Goal: Task Accomplishment & Management: Use online tool/utility

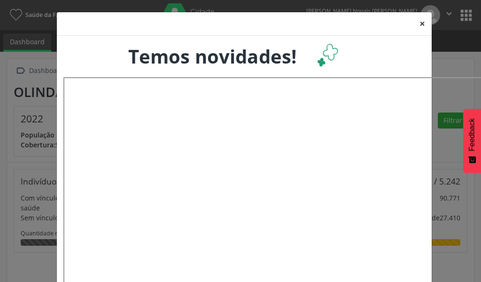
click at [416, 23] on button "×" at bounding box center [422, 23] width 19 height 23
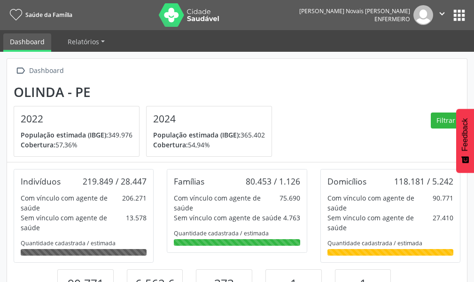
click at [463, 14] on button "apps" at bounding box center [459, 15] width 16 height 16
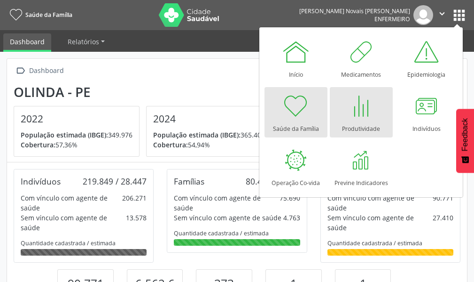
click at [350, 118] on div at bounding box center [361, 106] width 28 height 28
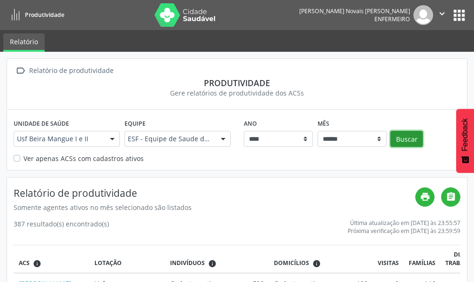
click at [406, 136] on button "Buscar" at bounding box center [407, 139] width 32 height 16
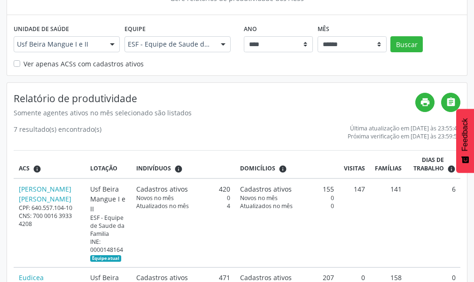
scroll to position [94, 0]
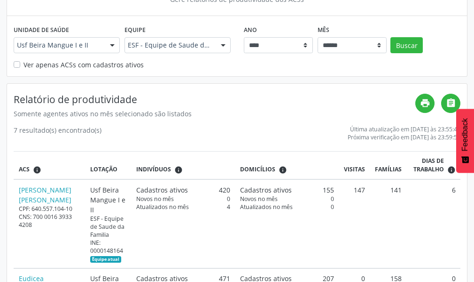
click at [222, 45] on div at bounding box center [223, 46] width 14 height 16
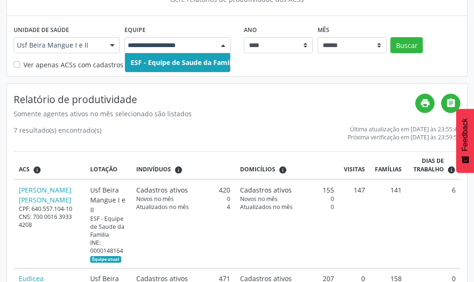
drag, startPoint x: 205, startPoint y: 45, endPoint x: 134, endPoint y: 42, distance: 71.0
click at [134, 42] on input "text" at bounding box center [170, 44] width 84 height 9
click at [132, 46] on input "text" at bounding box center [170, 44] width 84 height 9
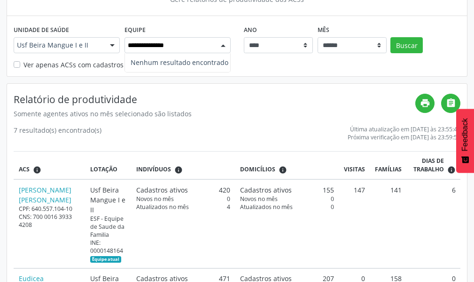
type input "**********"
click at [110, 46] on div at bounding box center [112, 46] width 14 height 16
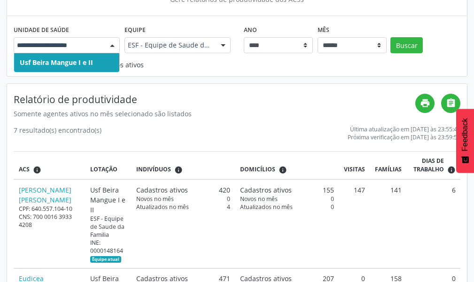
click at [93, 46] on input "text" at bounding box center [59, 44] width 84 height 9
type input "*"
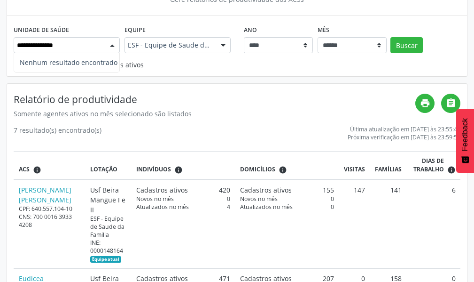
type input "**********"
click at [403, 43] on button "Buscar" at bounding box center [407, 45] width 32 height 16
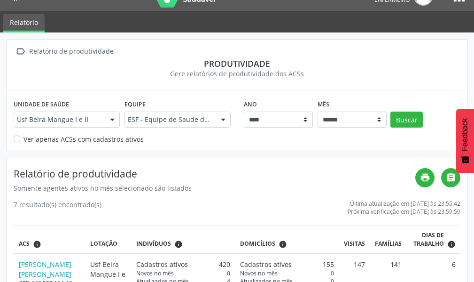
scroll to position [0, 0]
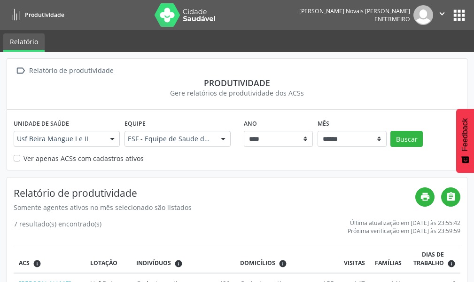
click at [444, 14] on icon "" at bounding box center [442, 13] width 10 height 10
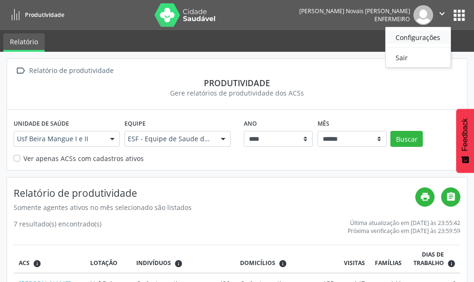
click at [425, 38] on link "Configurações" at bounding box center [418, 37] width 65 height 13
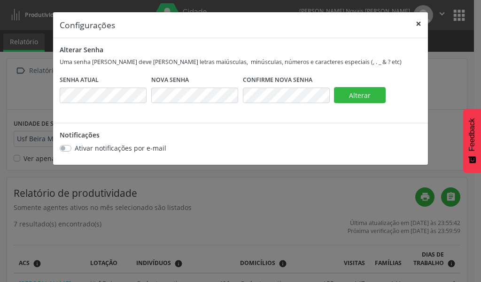
click at [418, 21] on button "×" at bounding box center [419, 23] width 19 height 23
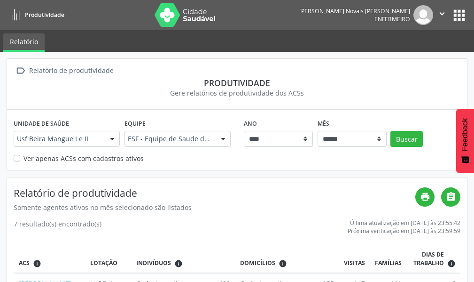
click at [457, 12] on button "apps" at bounding box center [459, 15] width 16 height 16
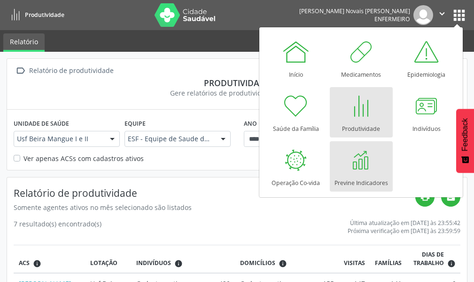
click at [374, 159] on div at bounding box center [361, 160] width 28 height 28
